Goal: Task Accomplishment & Management: Complete application form

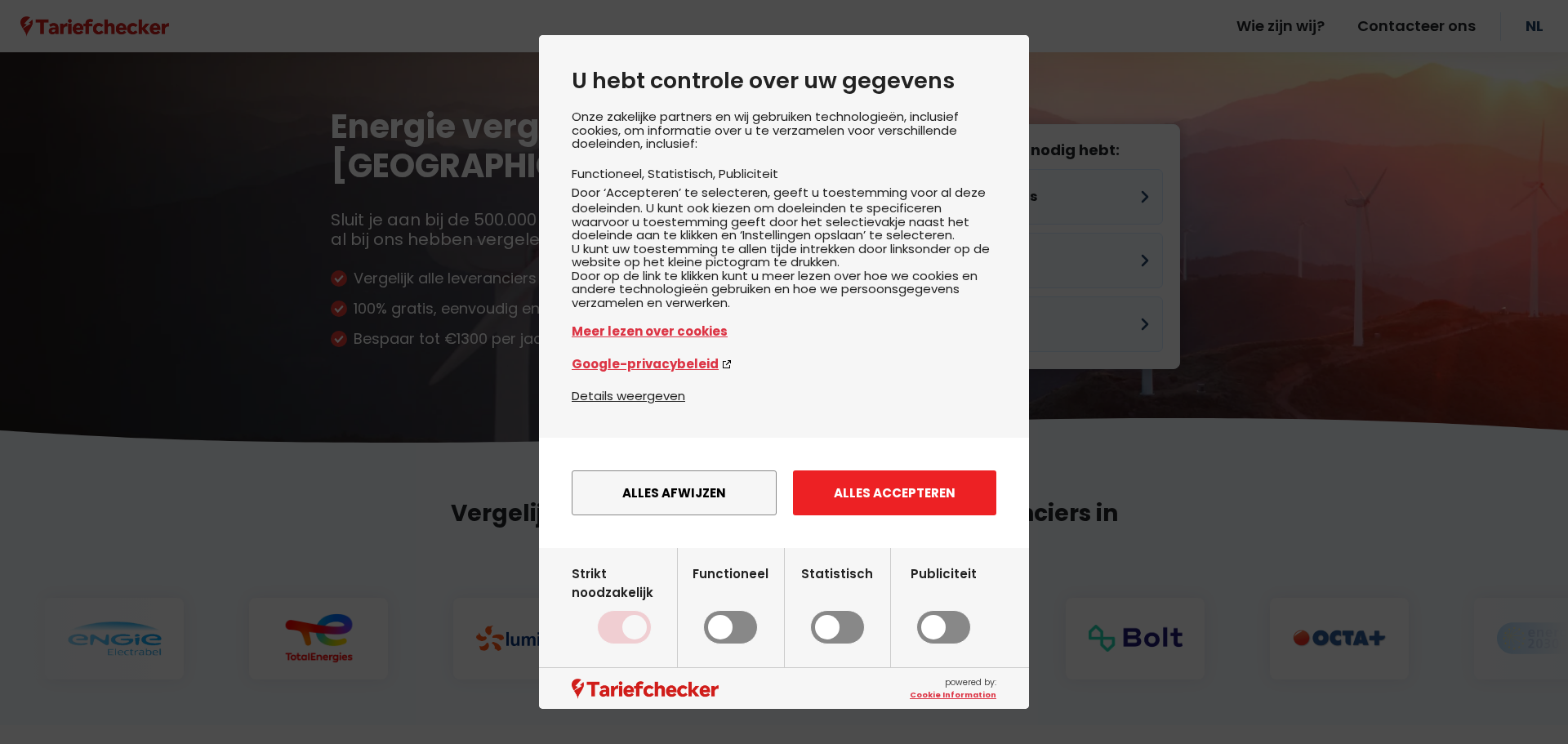
click at [916, 516] on button "Alles accepteren" at bounding box center [895, 493] width 204 height 45
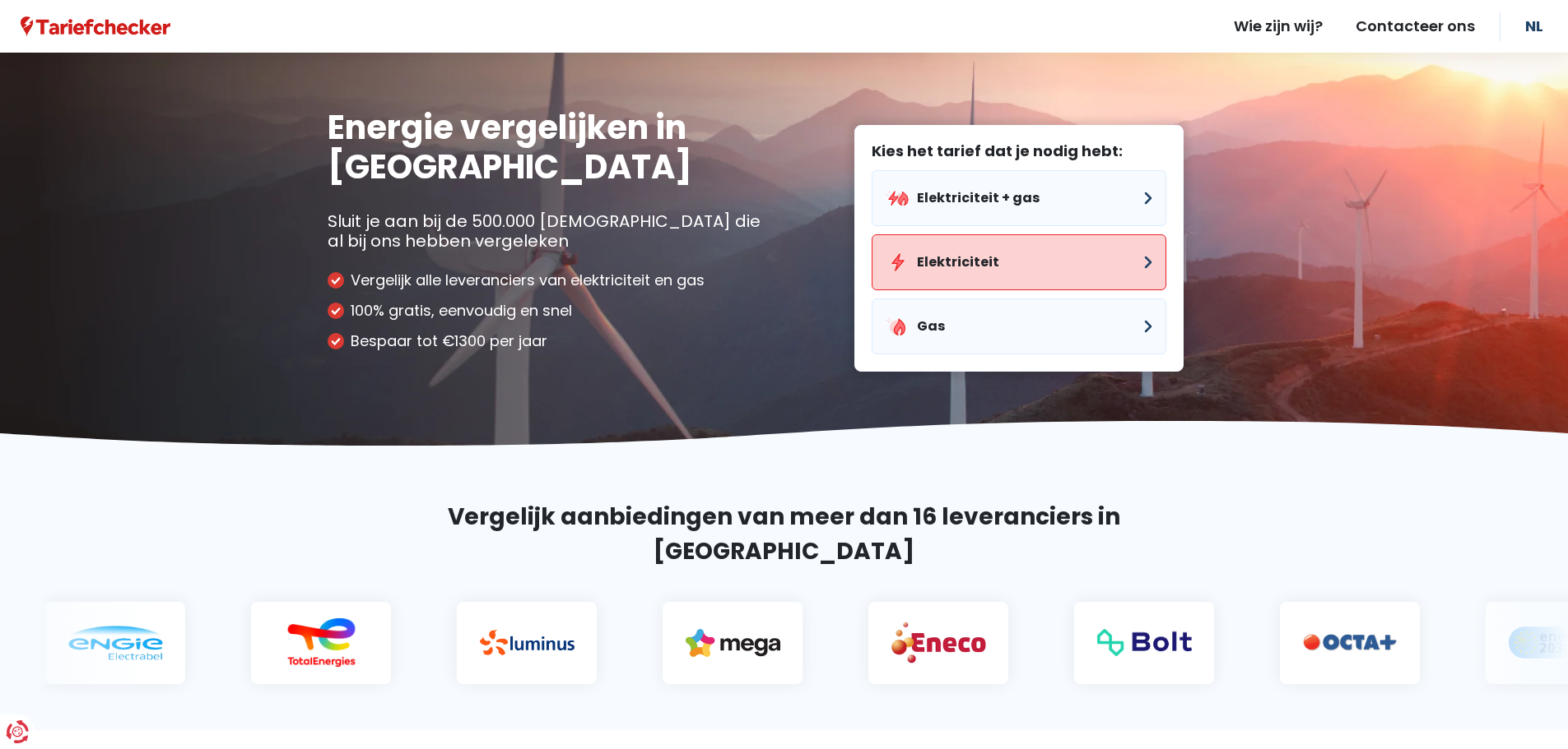
click at [982, 261] on button "Elektriciteit" at bounding box center [1019, 262] width 295 height 56
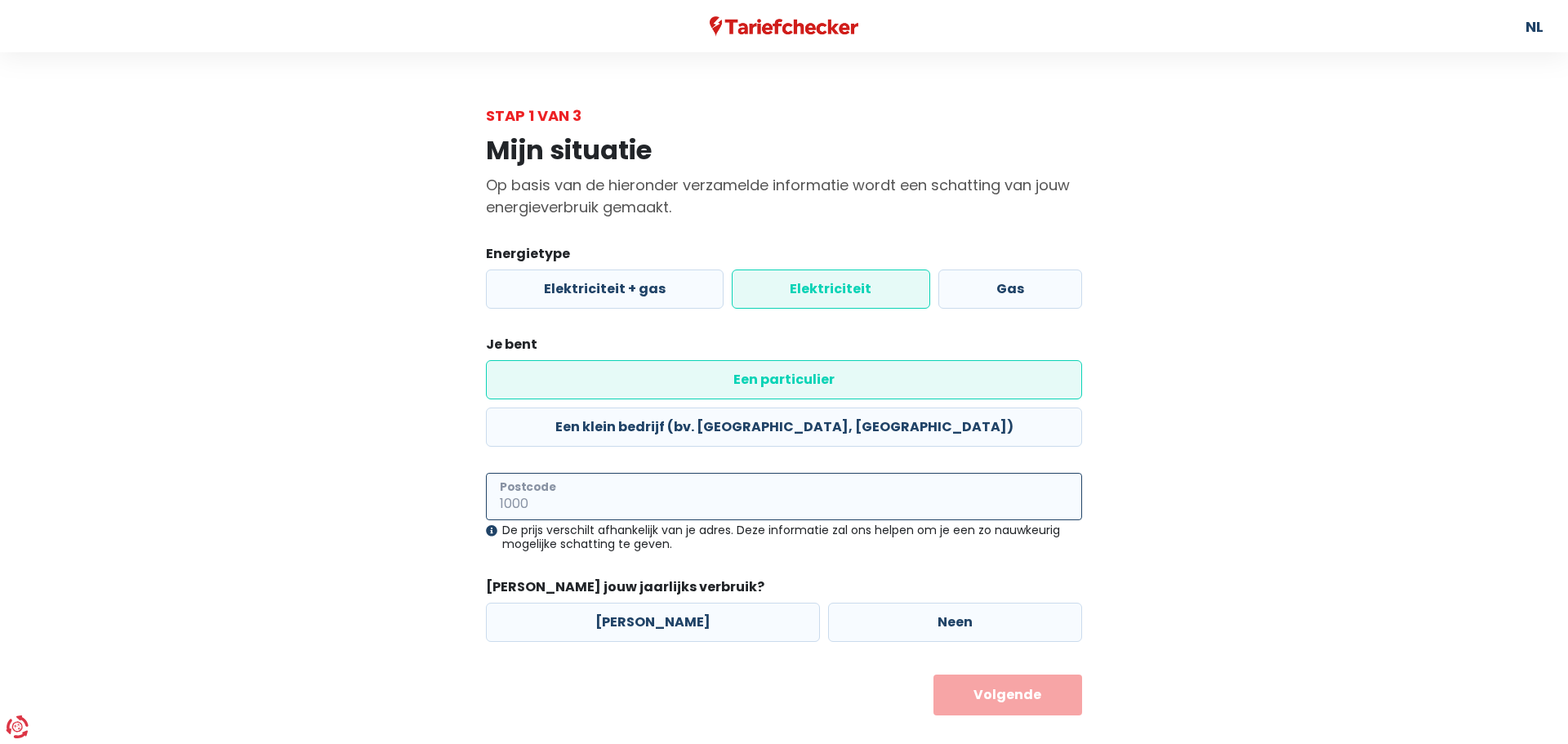
click at [653, 473] on input "Postcode" at bounding box center [784, 497] width 596 height 47
type input "1820"
click at [891, 603] on label "Neen" at bounding box center [955, 622] width 254 height 39
click at [891, 603] on input "Neen" at bounding box center [955, 622] width 254 height 39
radio input "true"
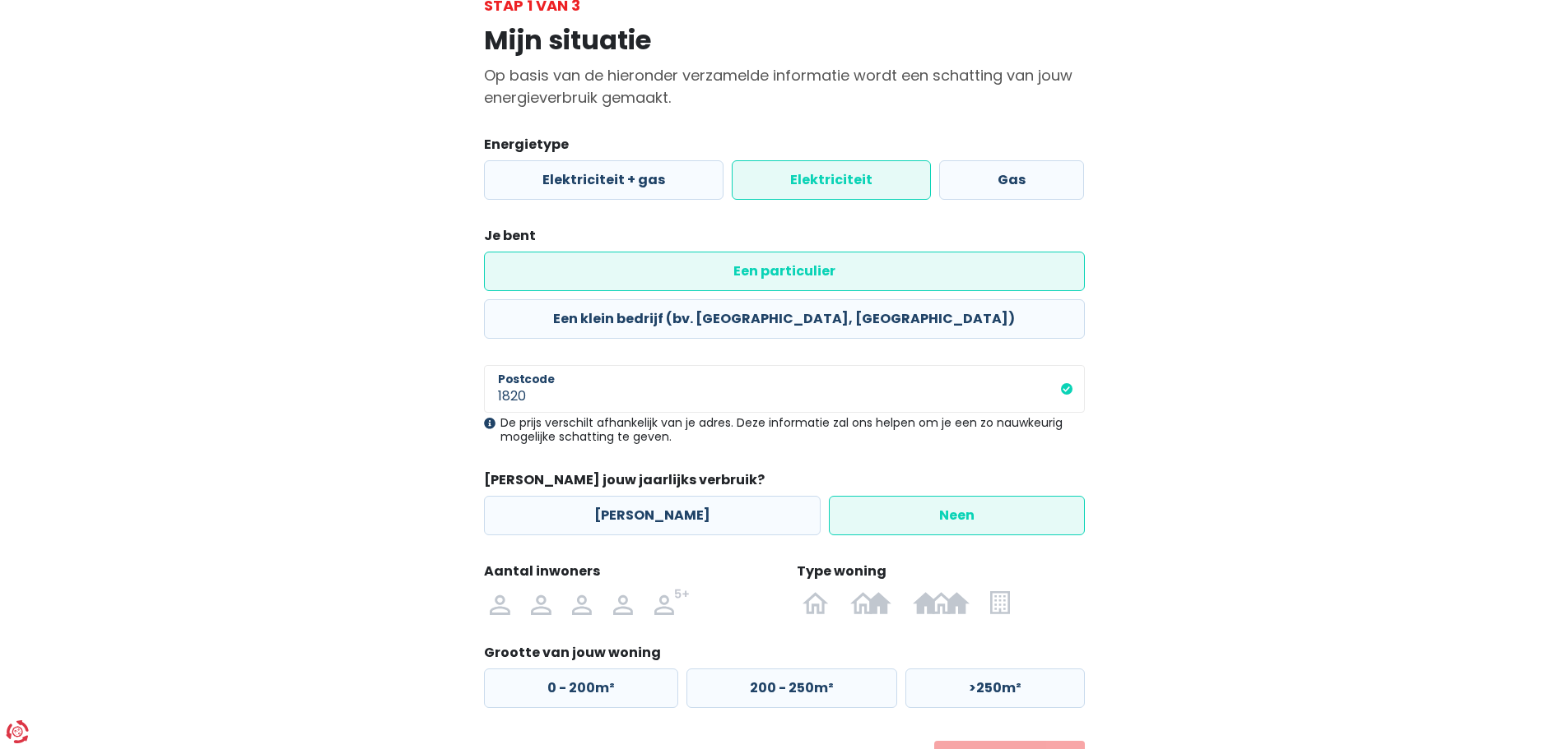
scroll to position [150, 0]
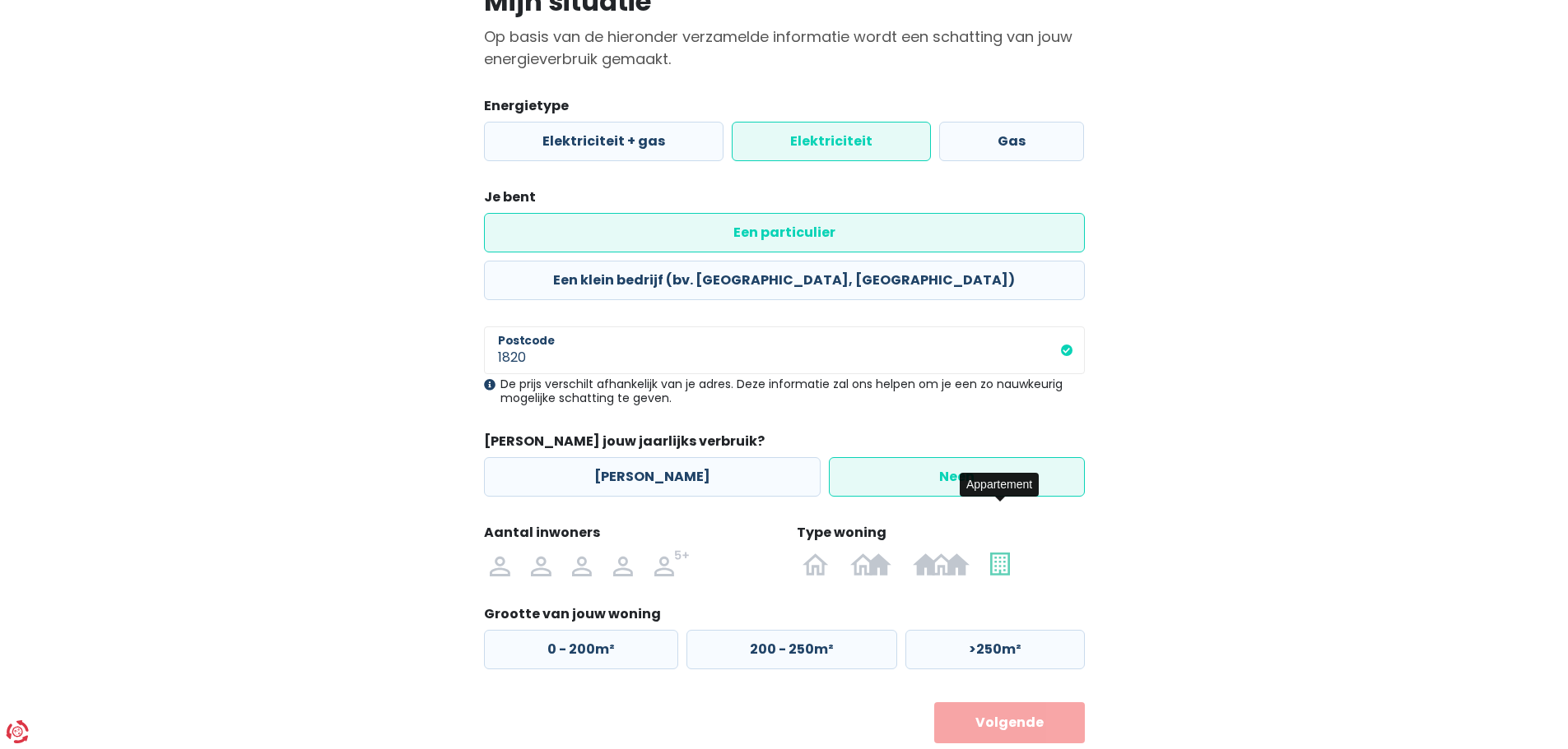
click at [985, 550] on label at bounding box center [1000, 563] width 40 height 26
click at [985, 550] on input "radio" at bounding box center [1000, 563] width 40 height 26
radio input "true"
click at [813, 261] on label "Een klein bedrijf (bv. [GEOGRAPHIC_DATA], [GEOGRAPHIC_DATA])" at bounding box center [784, 280] width 601 height 39
click at [813, 261] on input "Een klein bedrijf (bv. [GEOGRAPHIC_DATA], [GEOGRAPHIC_DATA])" at bounding box center [784, 280] width 601 height 39
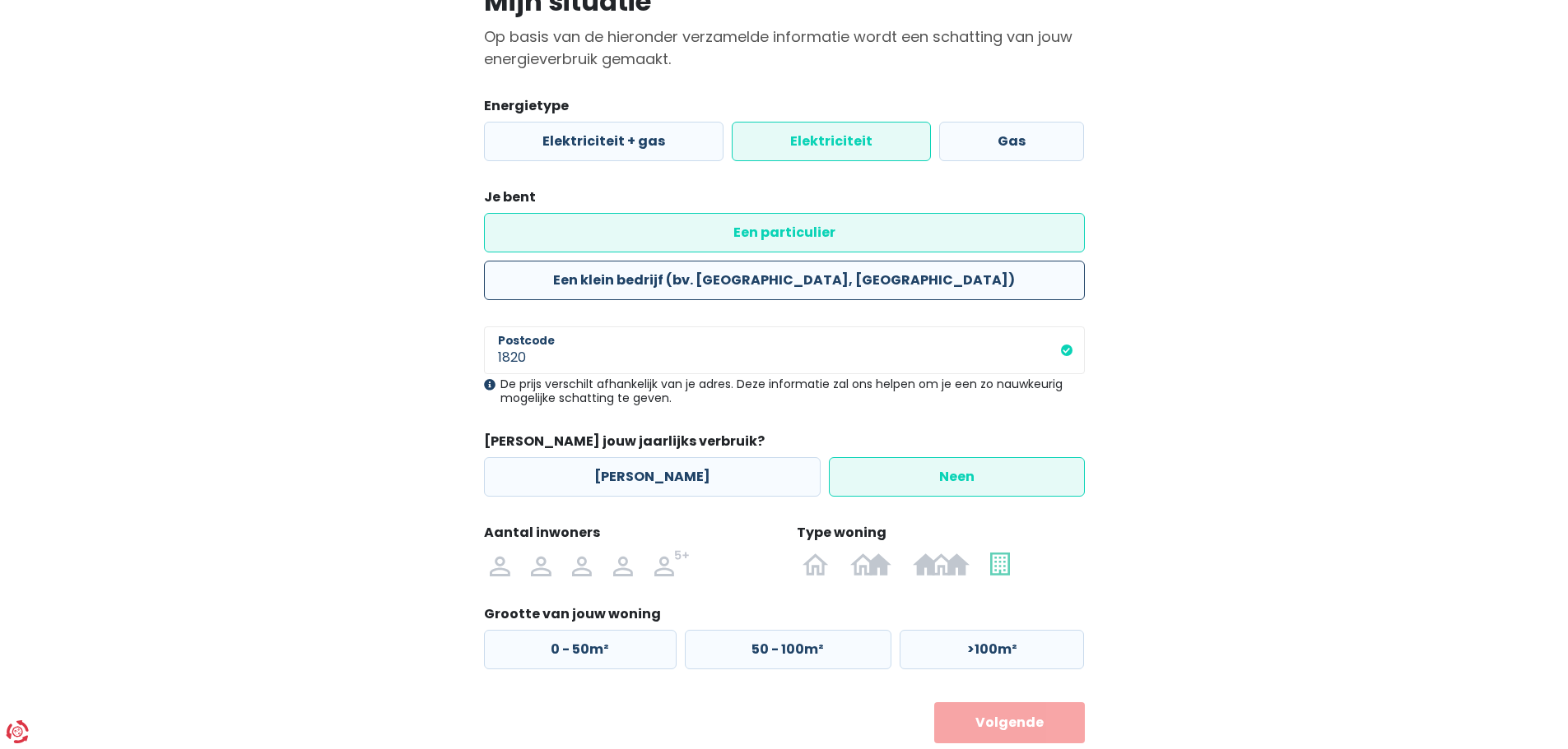
radio input "true"
radio input "false"
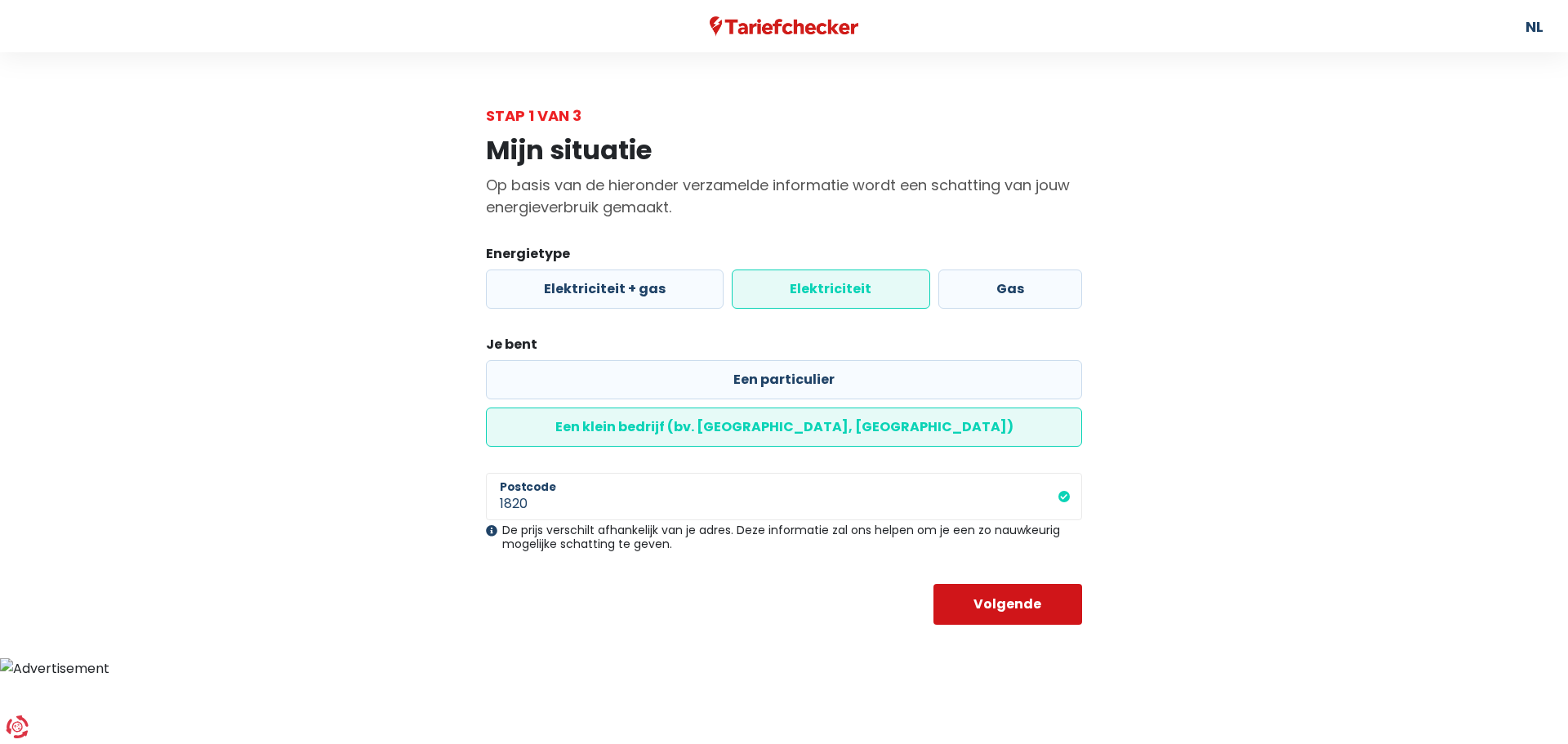
click at [1013, 585] on button "Volgende" at bounding box center [1008, 604] width 149 height 41
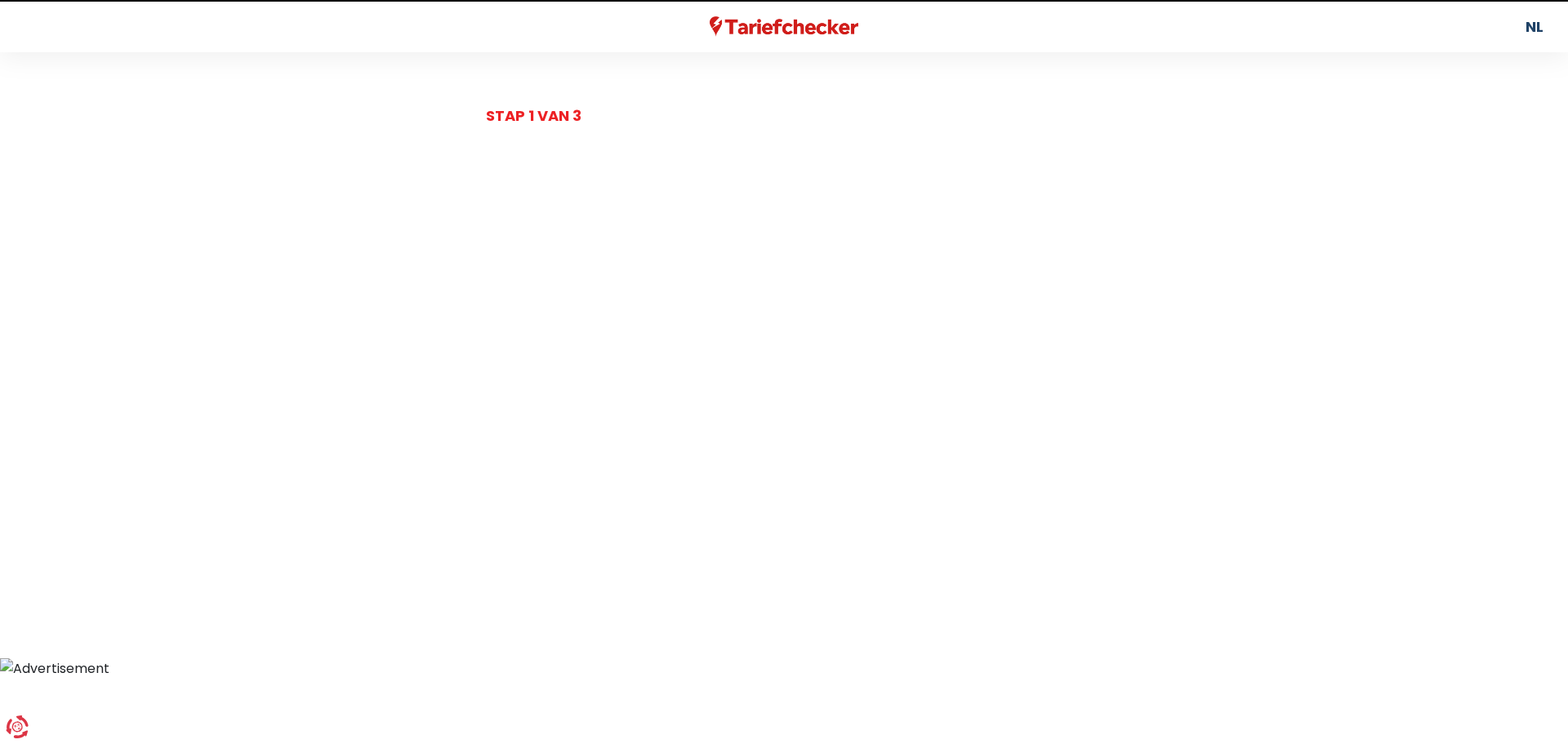
select select
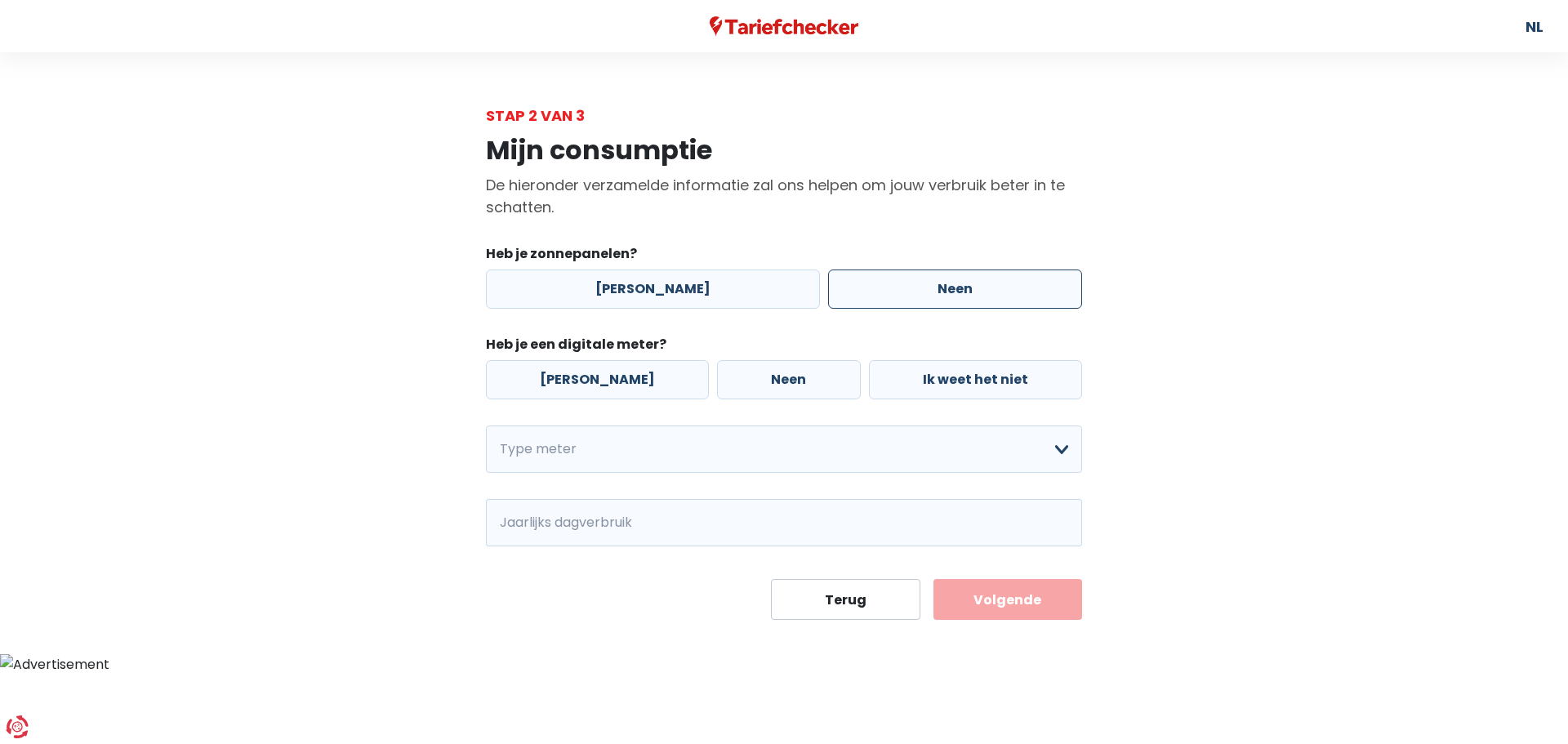
click at [922, 277] on label "Neen" at bounding box center [955, 289] width 254 height 39
click at [922, 277] on input "Neen" at bounding box center [955, 289] width 254 height 39
radio input "true"
click at [572, 382] on label "[PERSON_NAME]" at bounding box center [598, 380] width 223 height 39
click at [572, 382] on input "[PERSON_NAME]" at bounding box center [598, 380] width 223 height 39
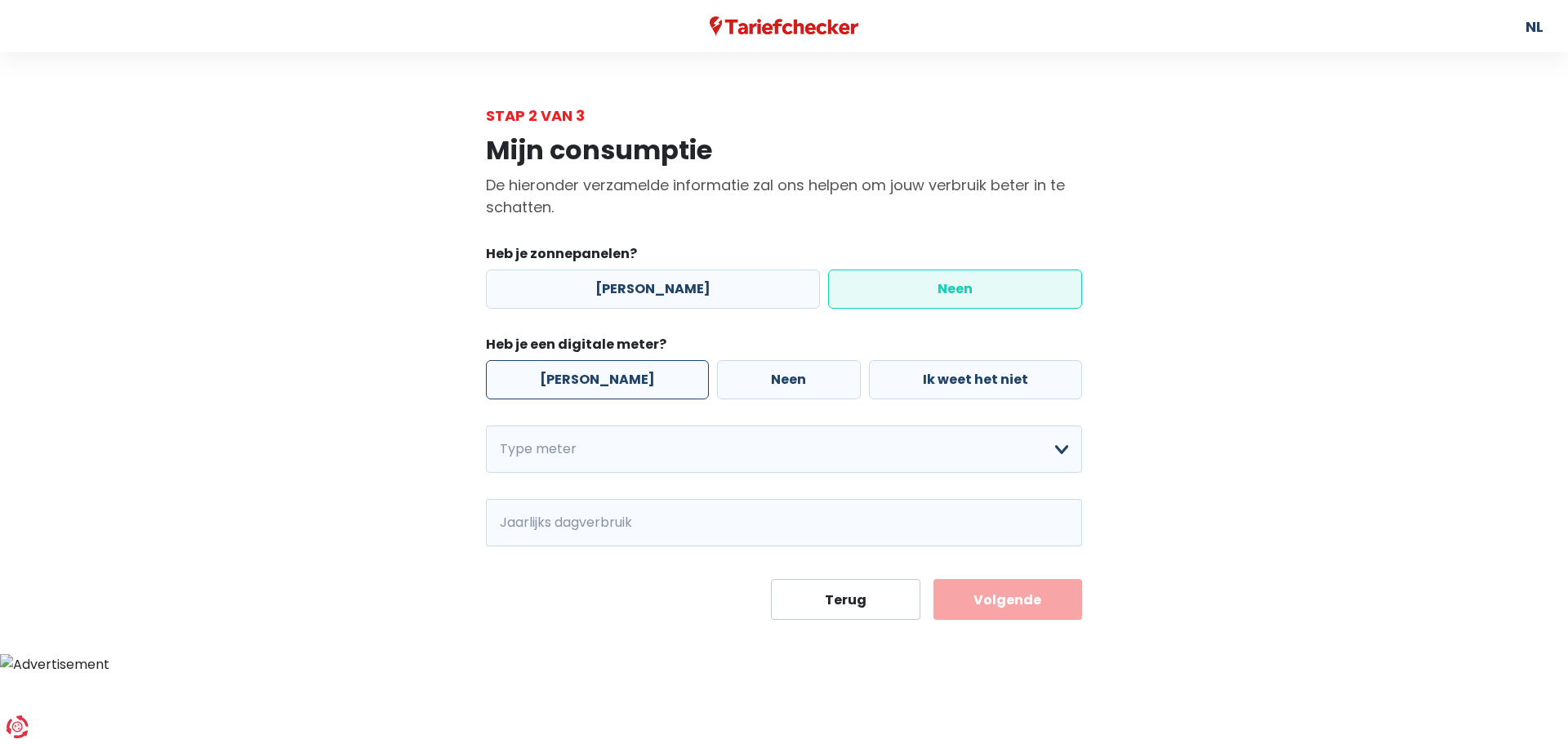
radio input "true"
click at [1045, 458] on select "Enkelvoudig Tweevoudig Enkelvoudig + uitsluitend nachttarief Tweevoudig + uitsl…" at bounding box center [784, 449] width 596 height 47
select select "day_night_bi_hourly"
click at [486, 426] on select "Enkelvoudig Tweevoudig Enkelvoudig + uitsluitend nachttarief Tweevoudig + uitsl…" at bounding box center [784, 449] width 596 height 47
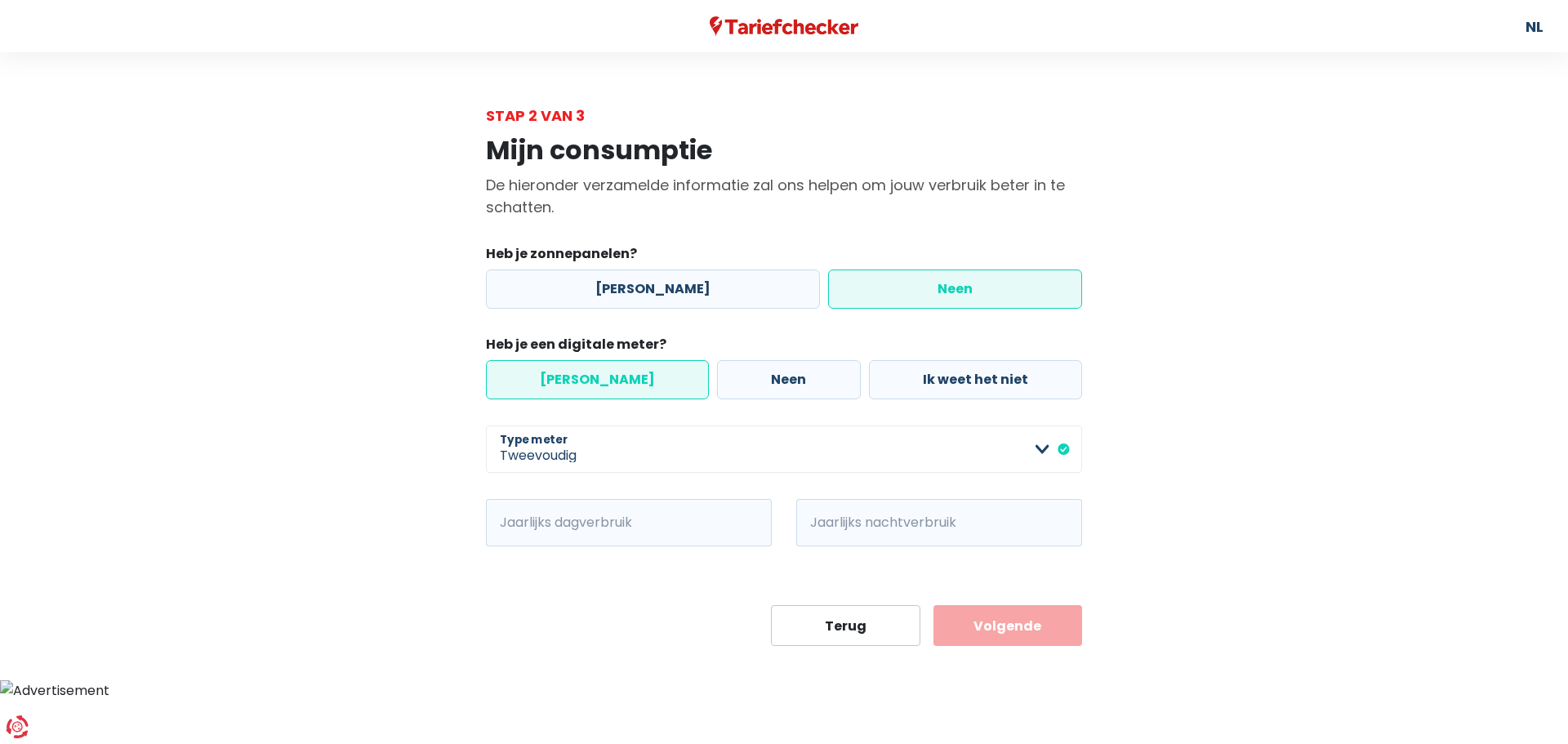
click at [1033, 627] on button "Volgende" at bounding box center [1008, 625] width 149 height 41
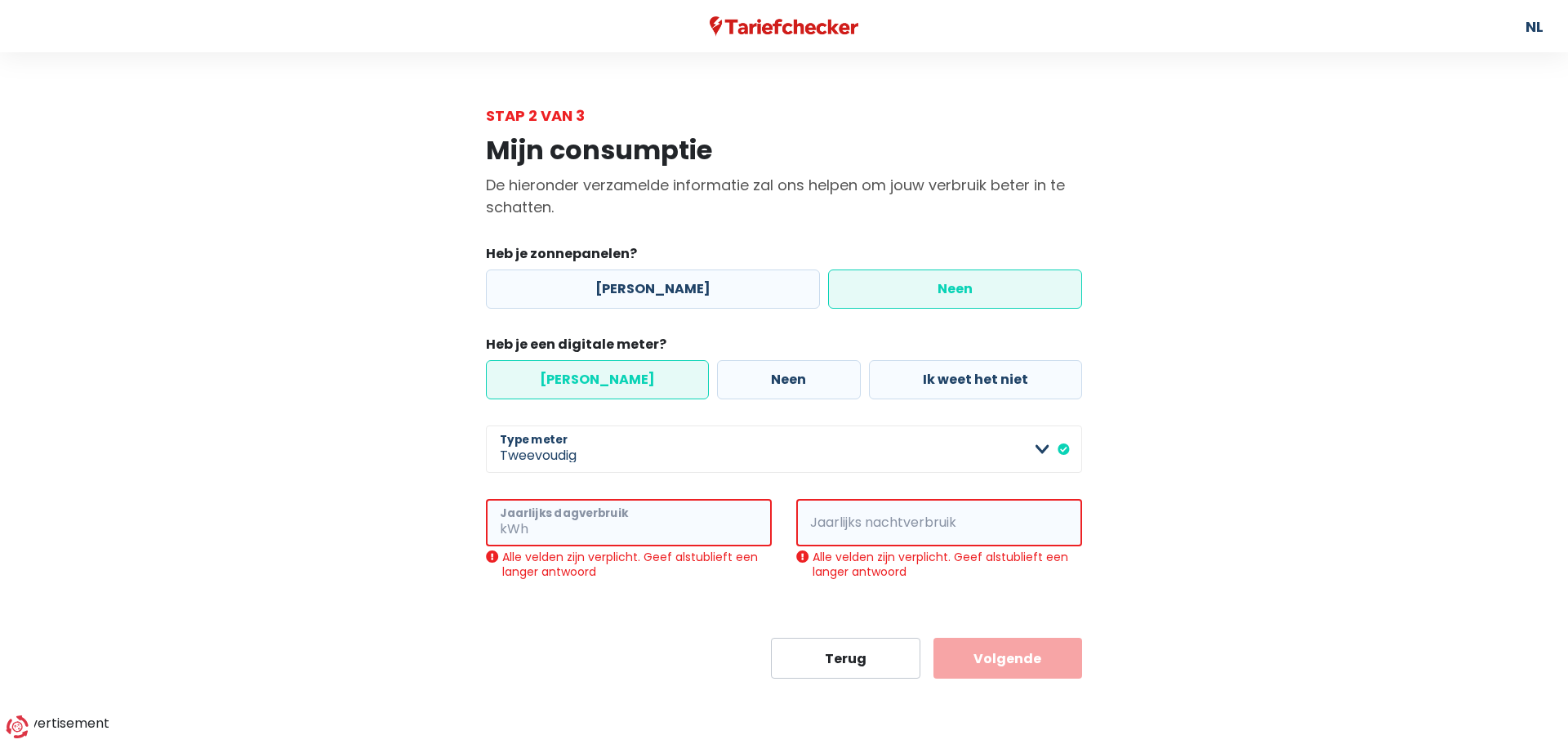
click at [594, 532] on input "Jaarlijks dagverbruik" at bounding box center [651, 523] width 240 height 47
